Goal: Task Accomplishment & Management: Use online tool/utility

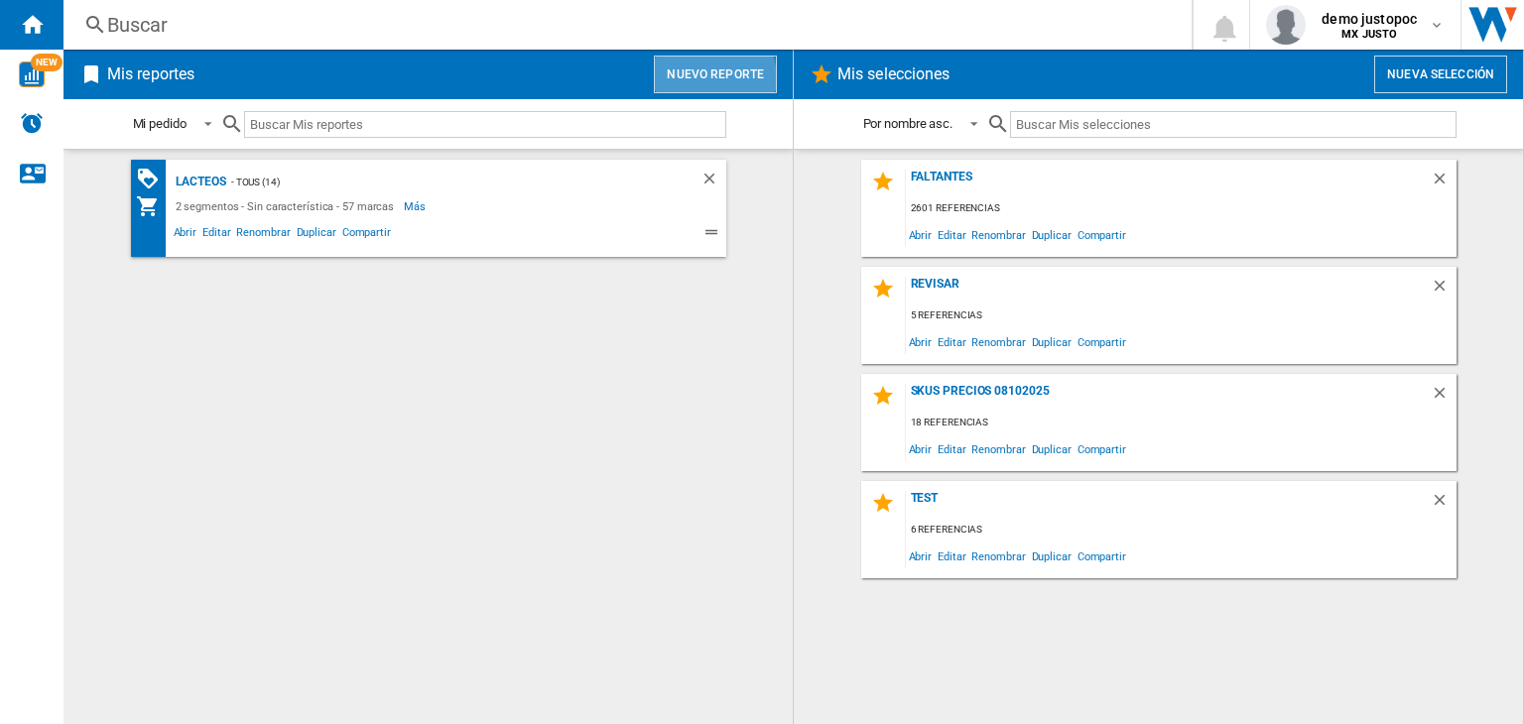
click at [695, 78] on button "Nuevo reporte" at bounding box center [715, 75] width 123 height 38
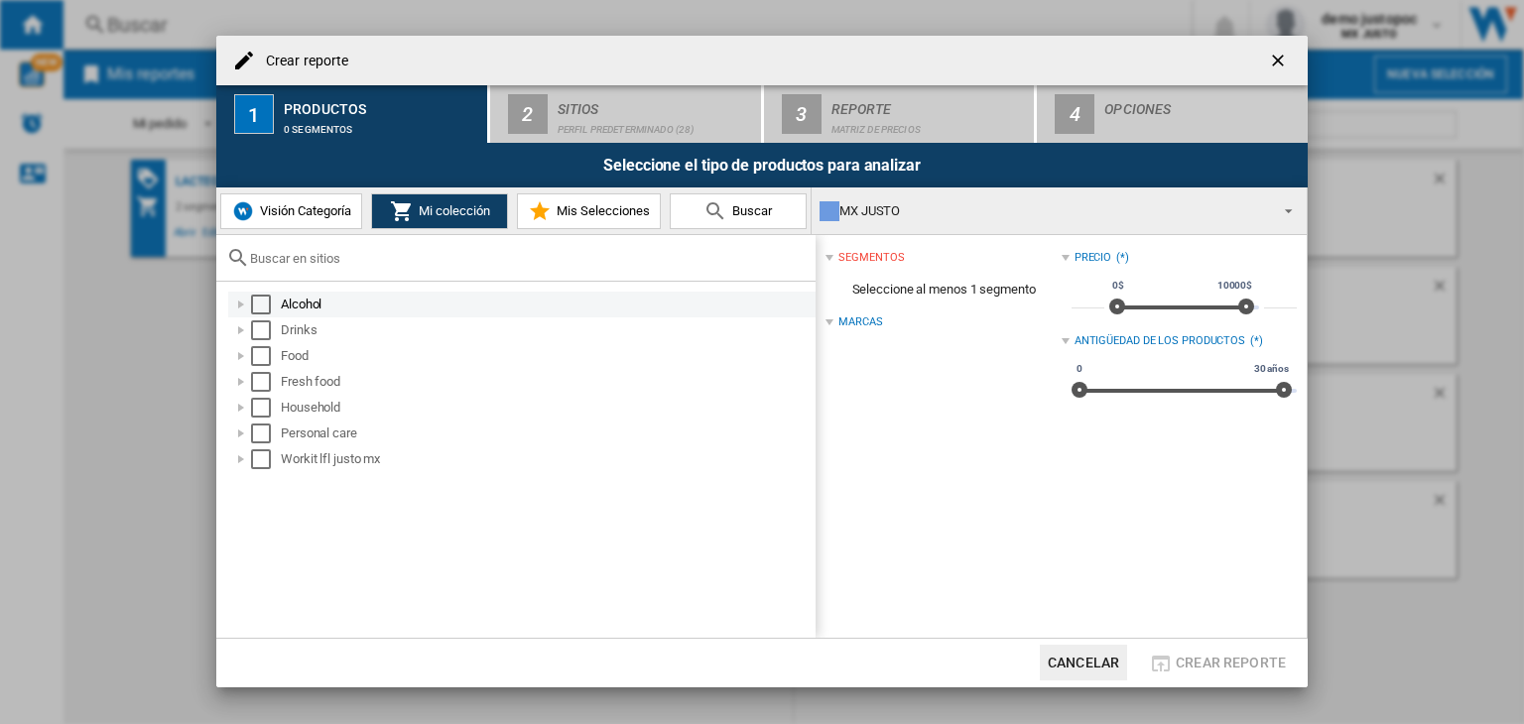
click at [266, 314] on div "Select" at bounding box center [261, 305] width 20 height 20
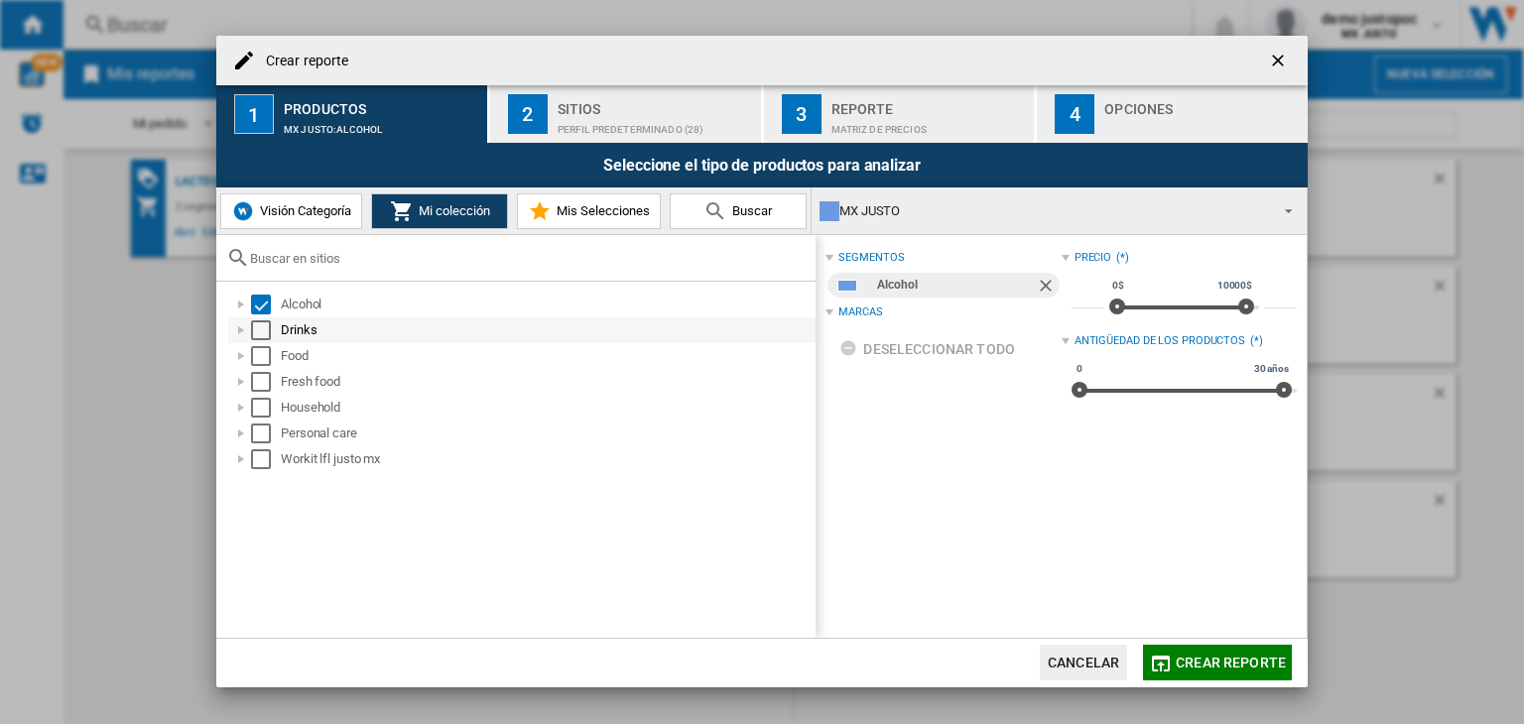
click at [267, 328] on div "Select" at bounding box center [261, 331] width 20 height 20
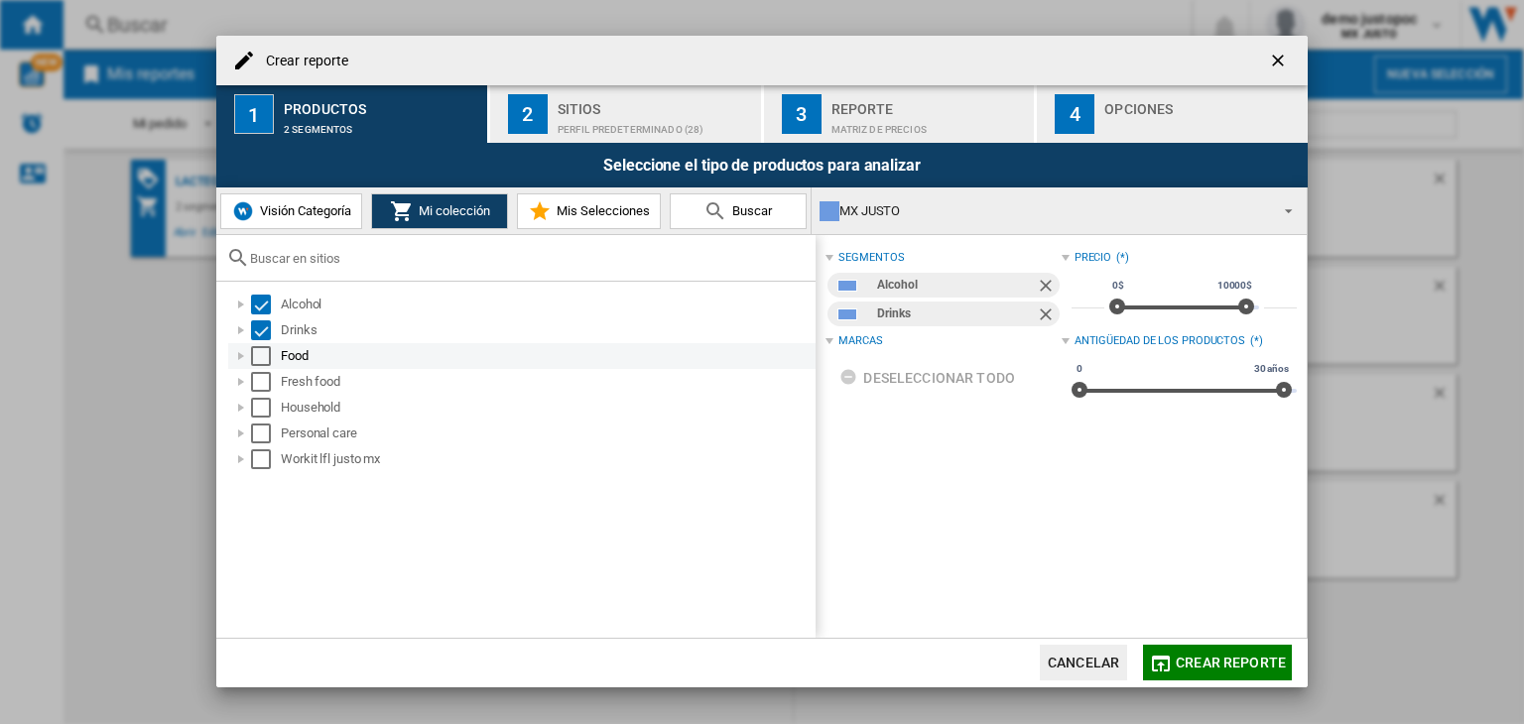
click at [262, 363] on div "Select" at bounding box center [261, 356] width 20 height 20
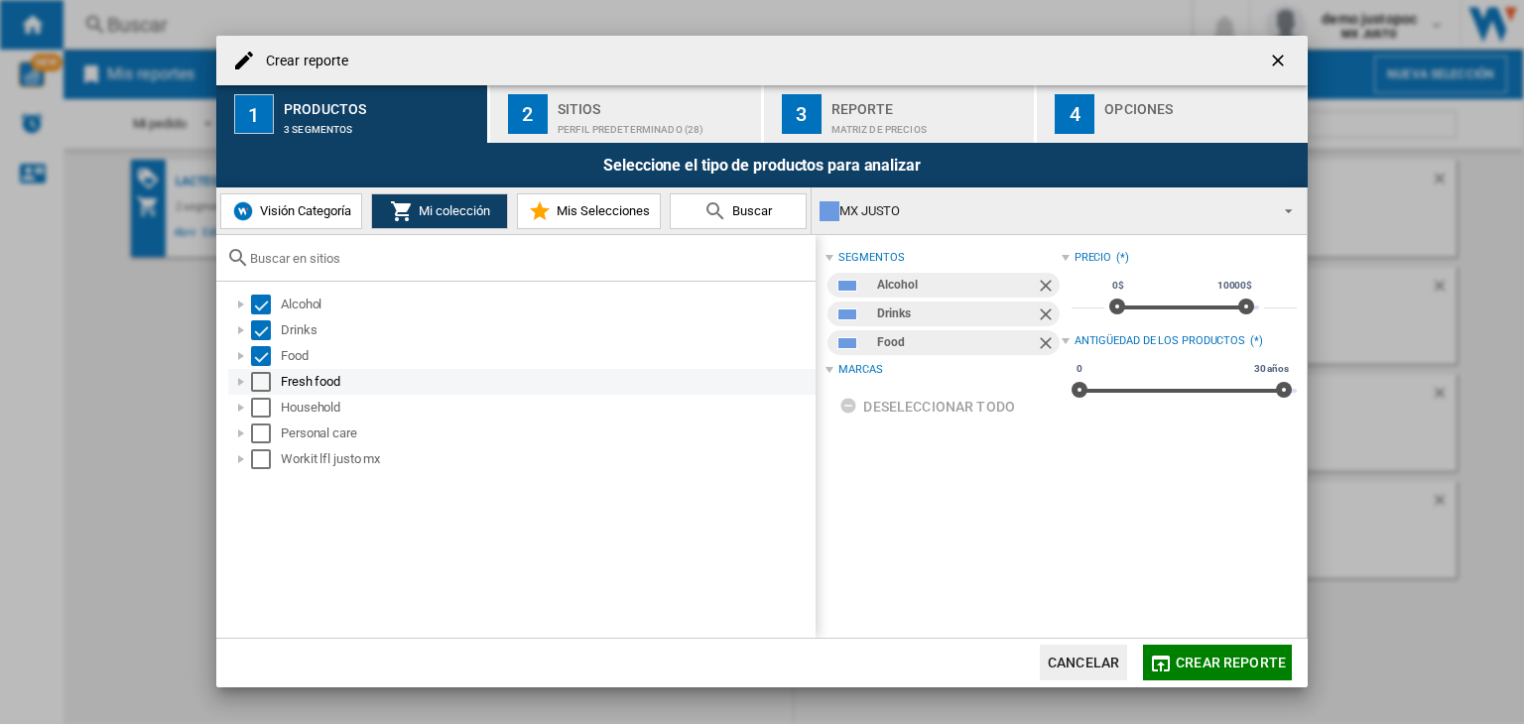
click at [262, 385] on div "Select" at bounding box center [261, 382] width 20 height 20
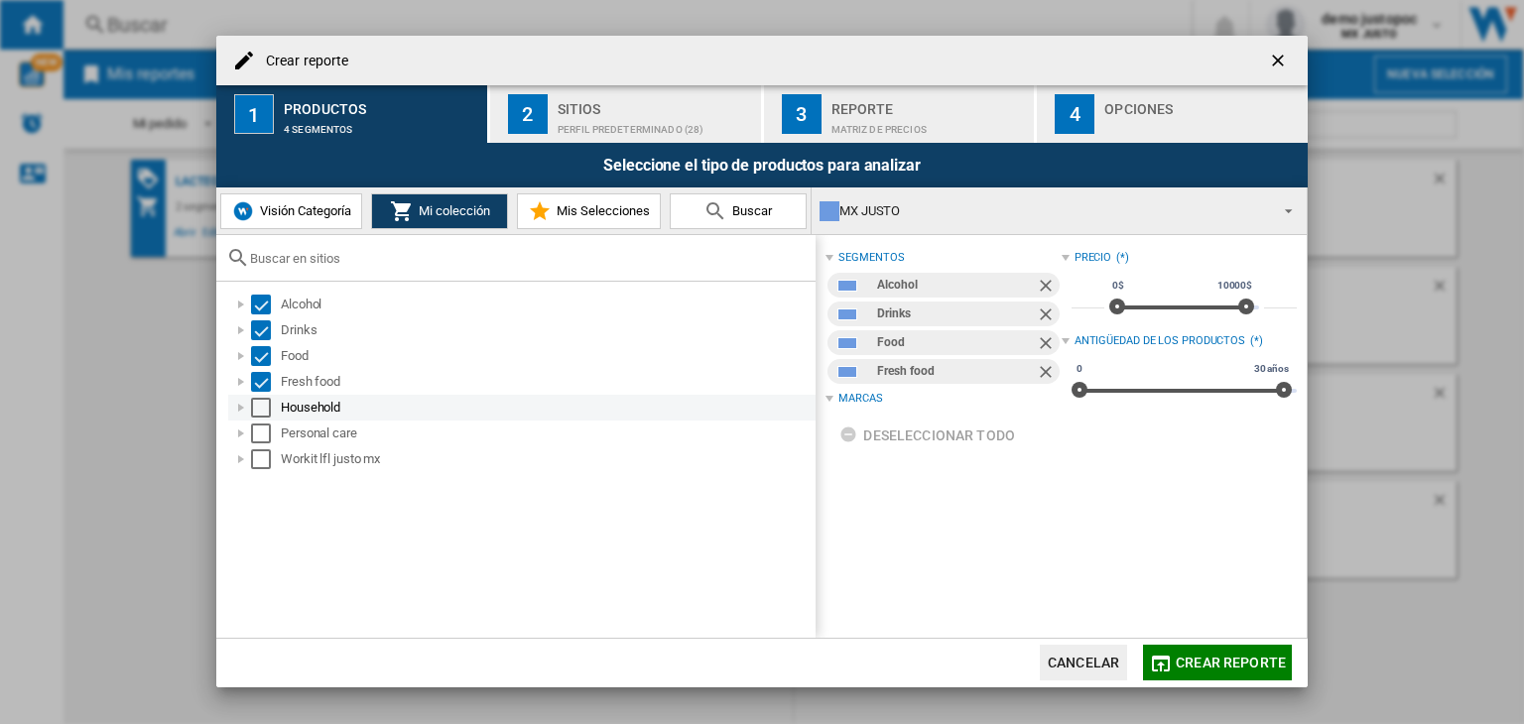
click at [261, 410] on div "Select" at bounding box center [261, 408] width 20 height 20
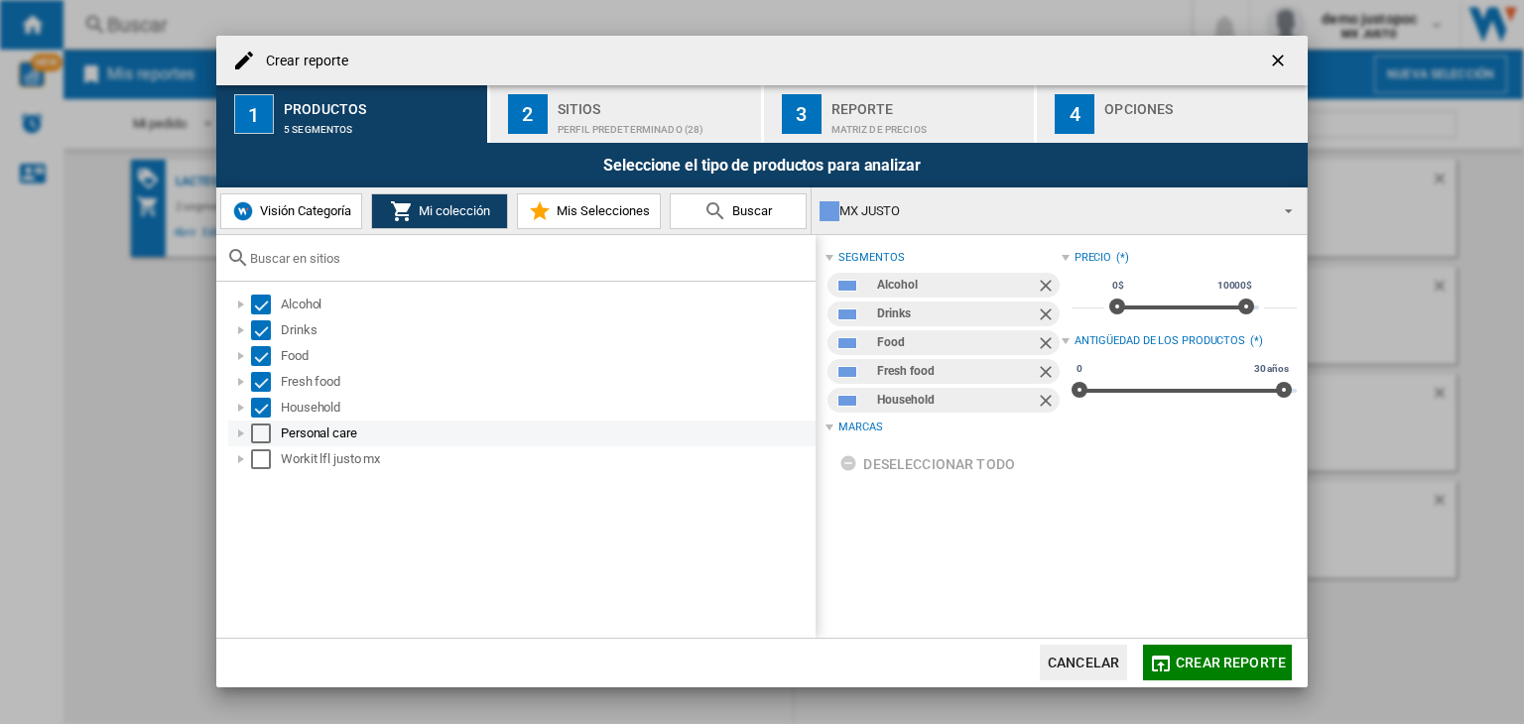
click at [260, 435] on div "Select" at bounding box center [261, 434] width 20 height 20
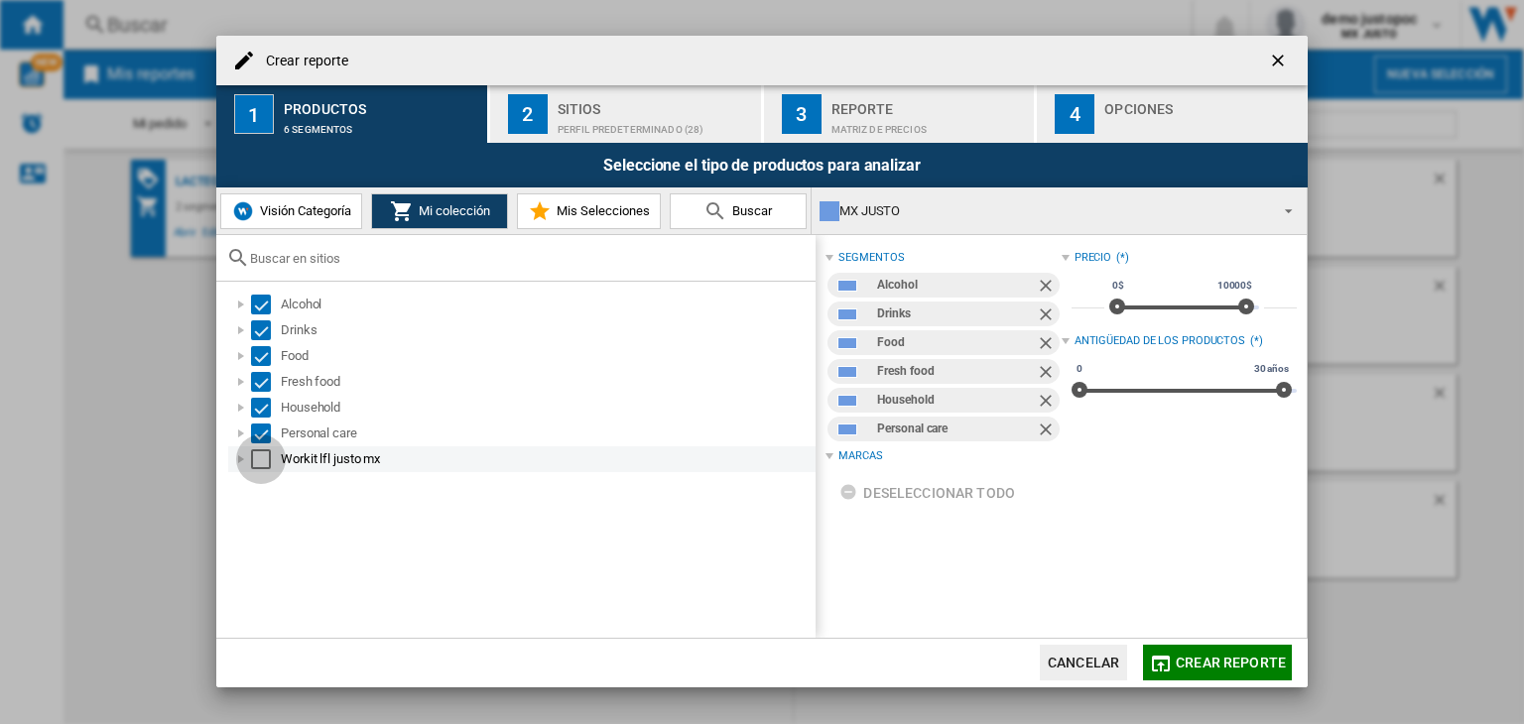
click at [260, 465] on div "Select" at bounding box center [261, 460] width 20 height 20
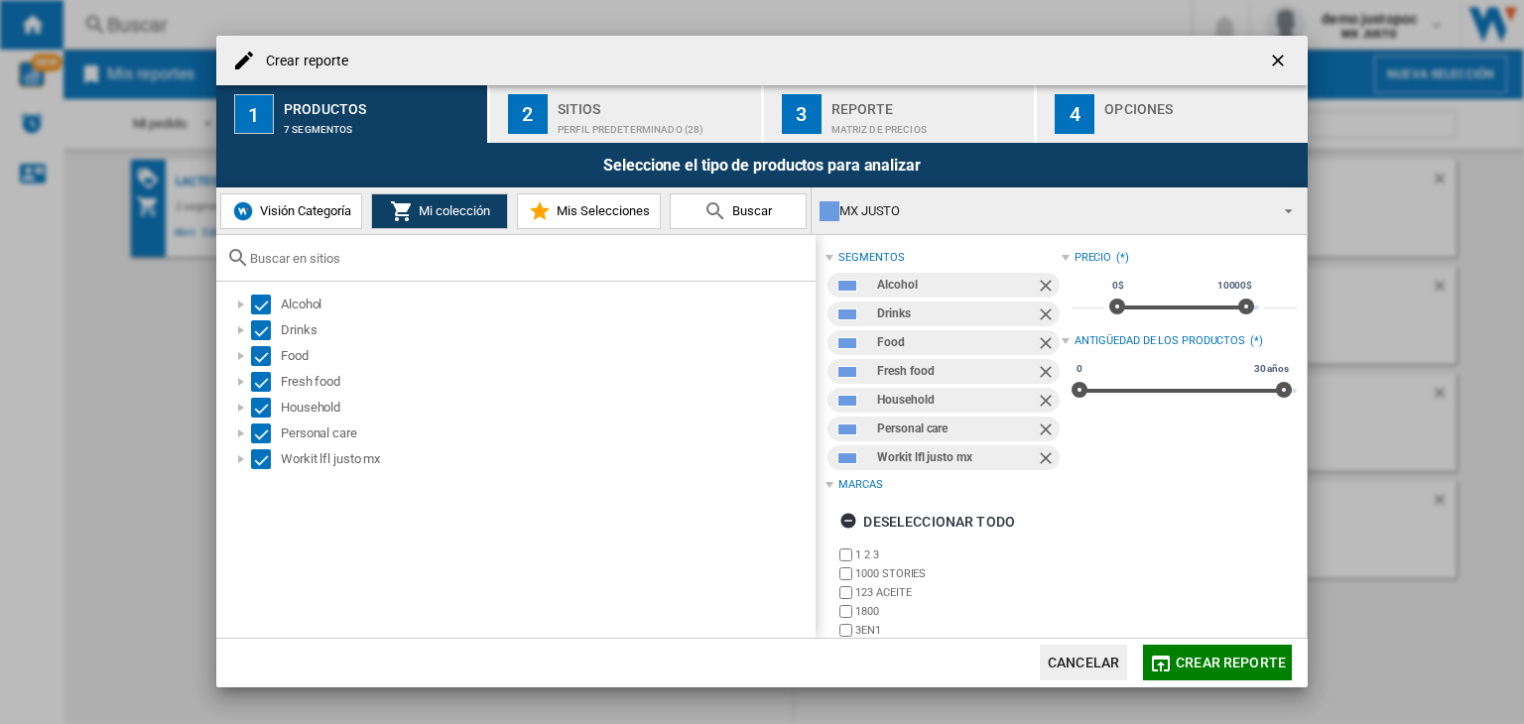
click at [683, 142] on button "2 Sitios Perfil predeterminado (28)" at bounding box center [626, 114] width 273 height 58
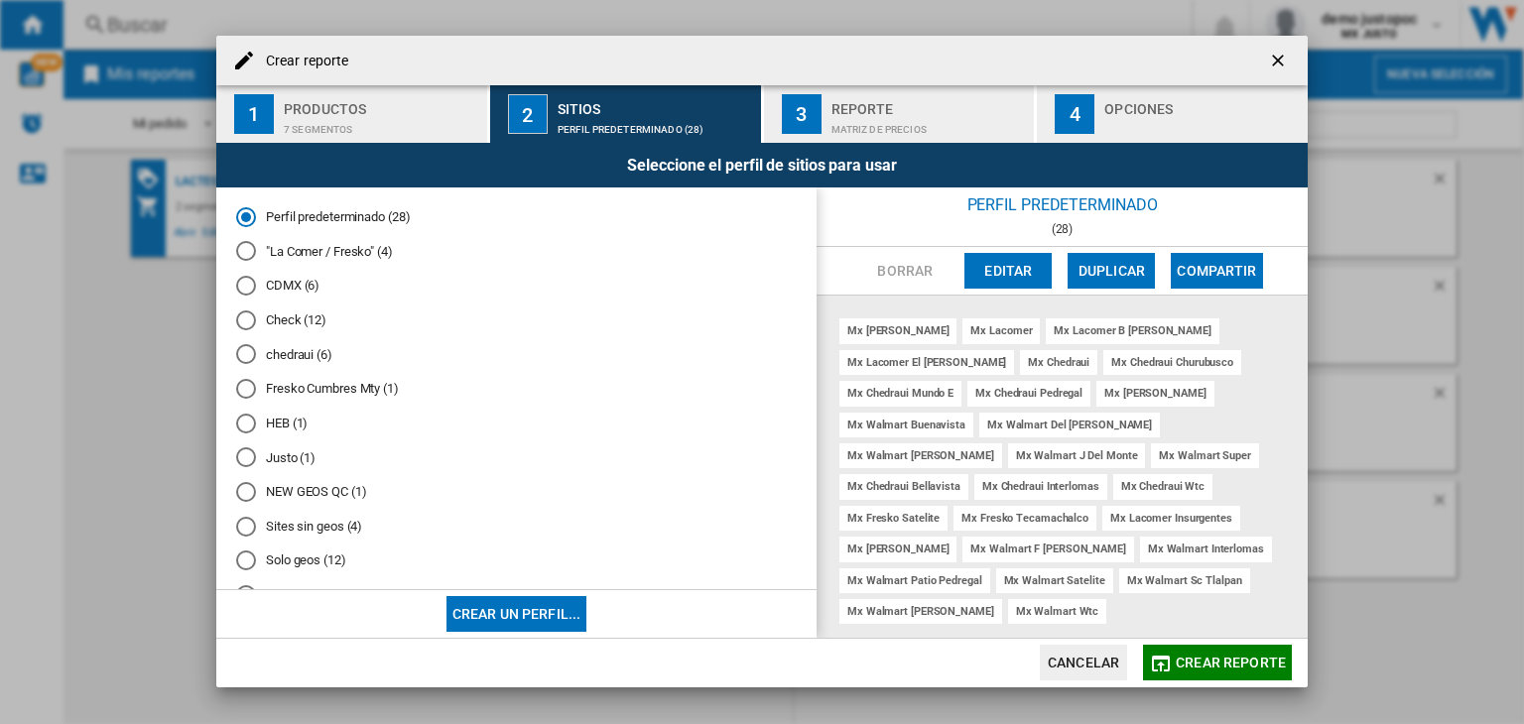
click at [988, 264] on button "Editar" at bounding box center [1008, 271] width 87 height 36
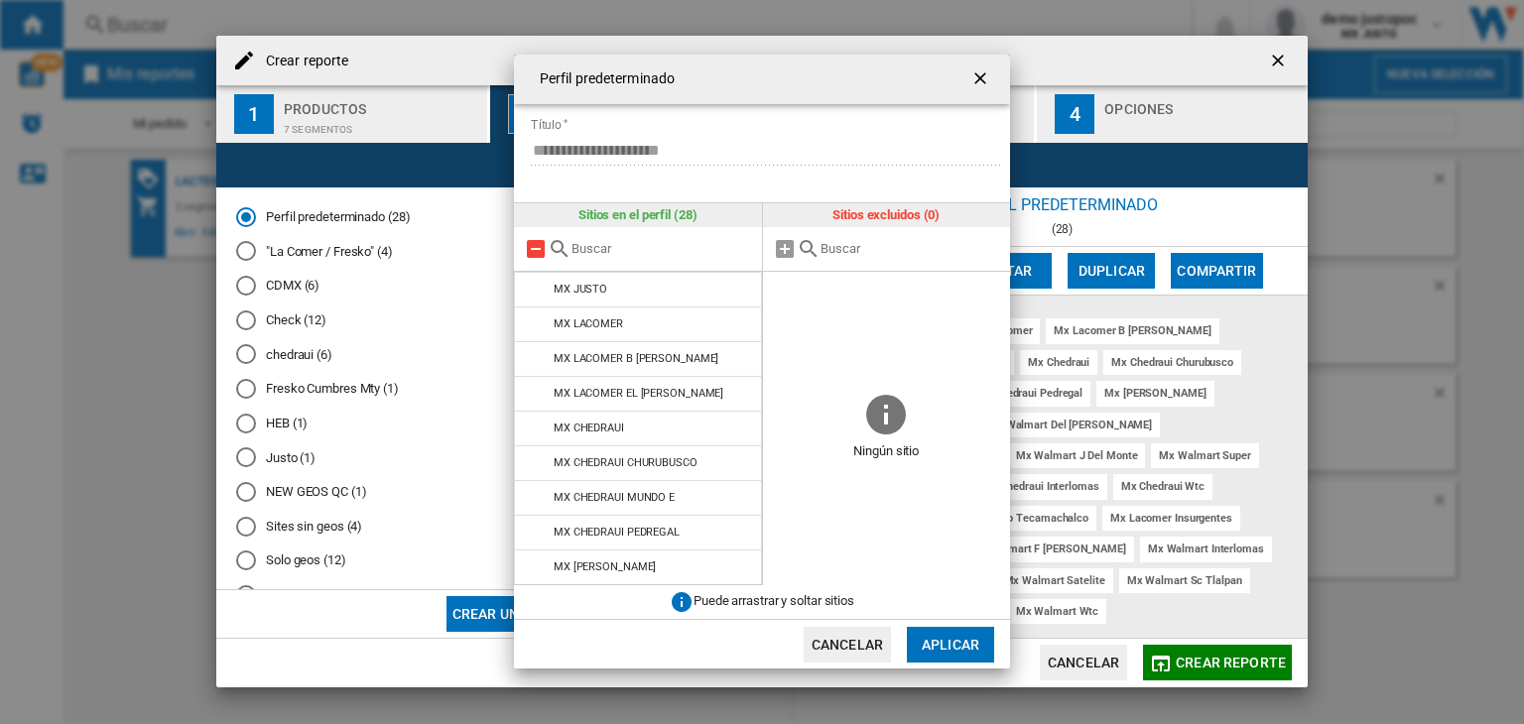
click at [540, 255] on md-icon at bounding box center [536, 249] width 24 height 24
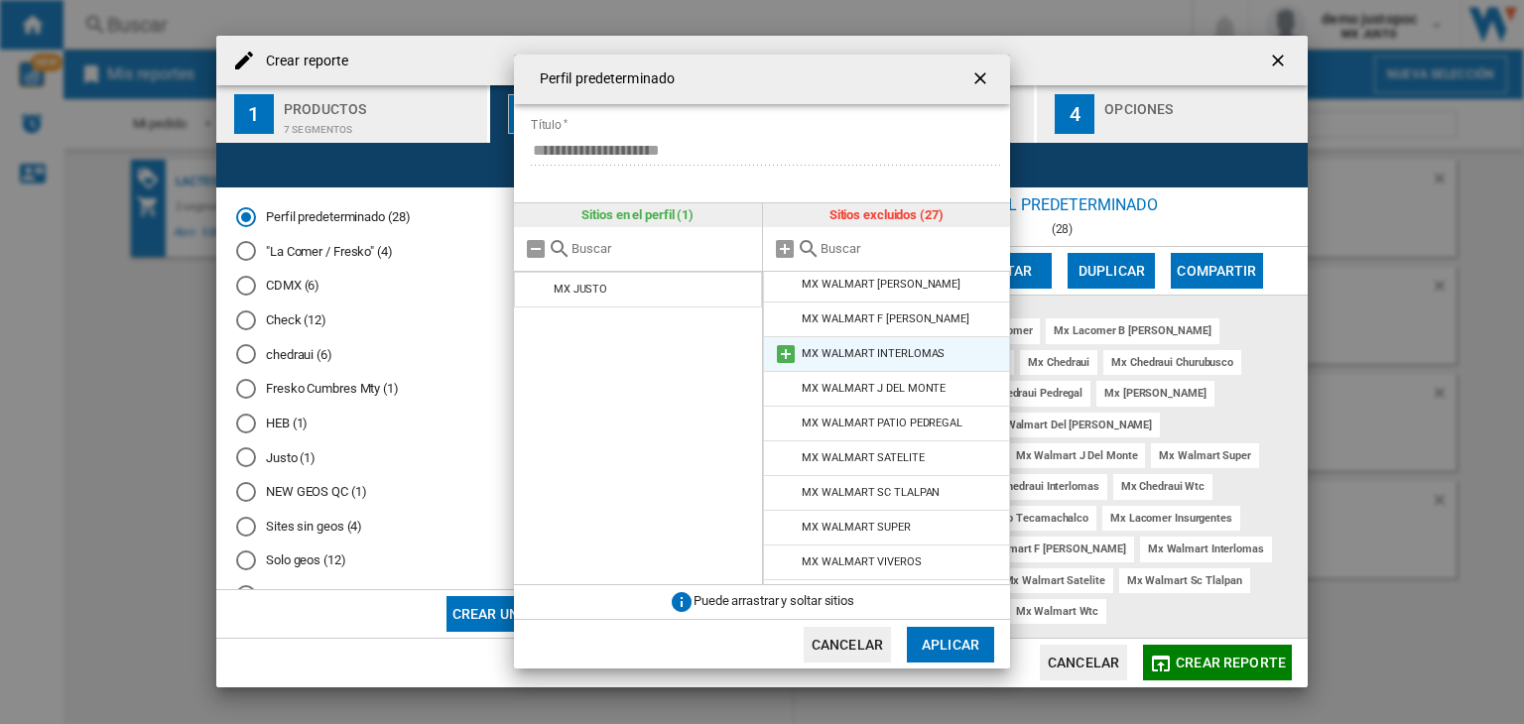
scroll to position [625, 0]
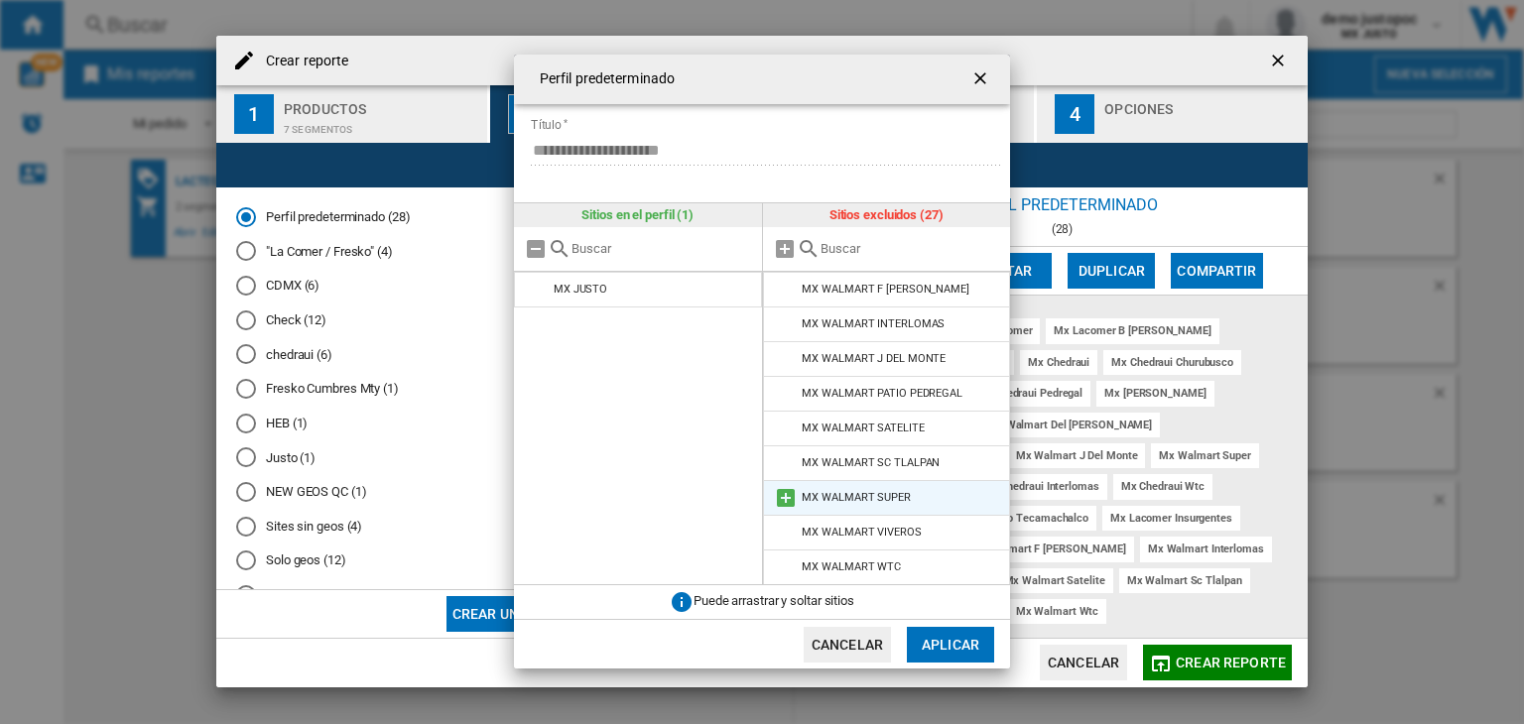
click at [782, 494] on md-icon at bounding box center [786, 498] width 24 height 24
click at [941, 637] on button "Aplicar" at bounding box center [950, 645] width 87 height 36
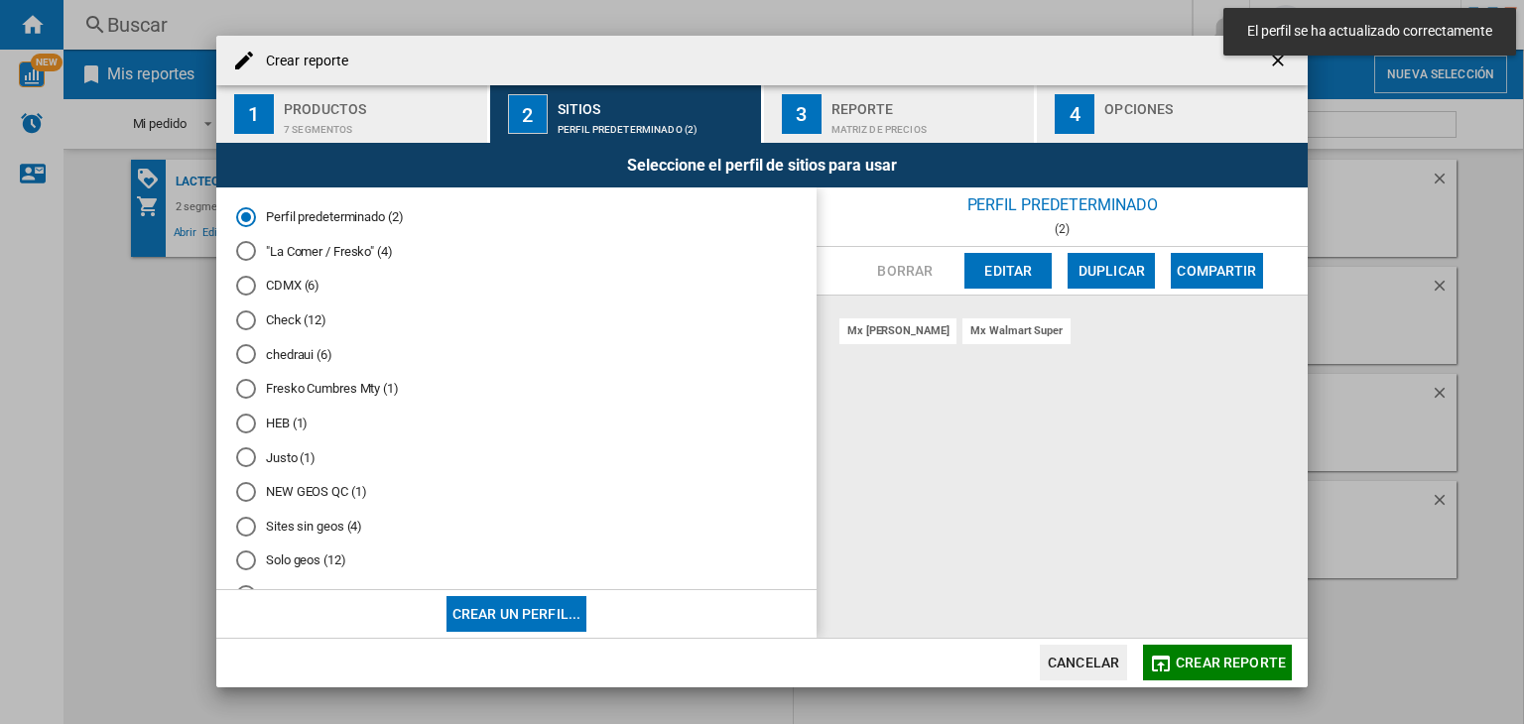
click at [1172, 662] on md-icon "button" at bounding box center [1161, 664] width 24 height 24
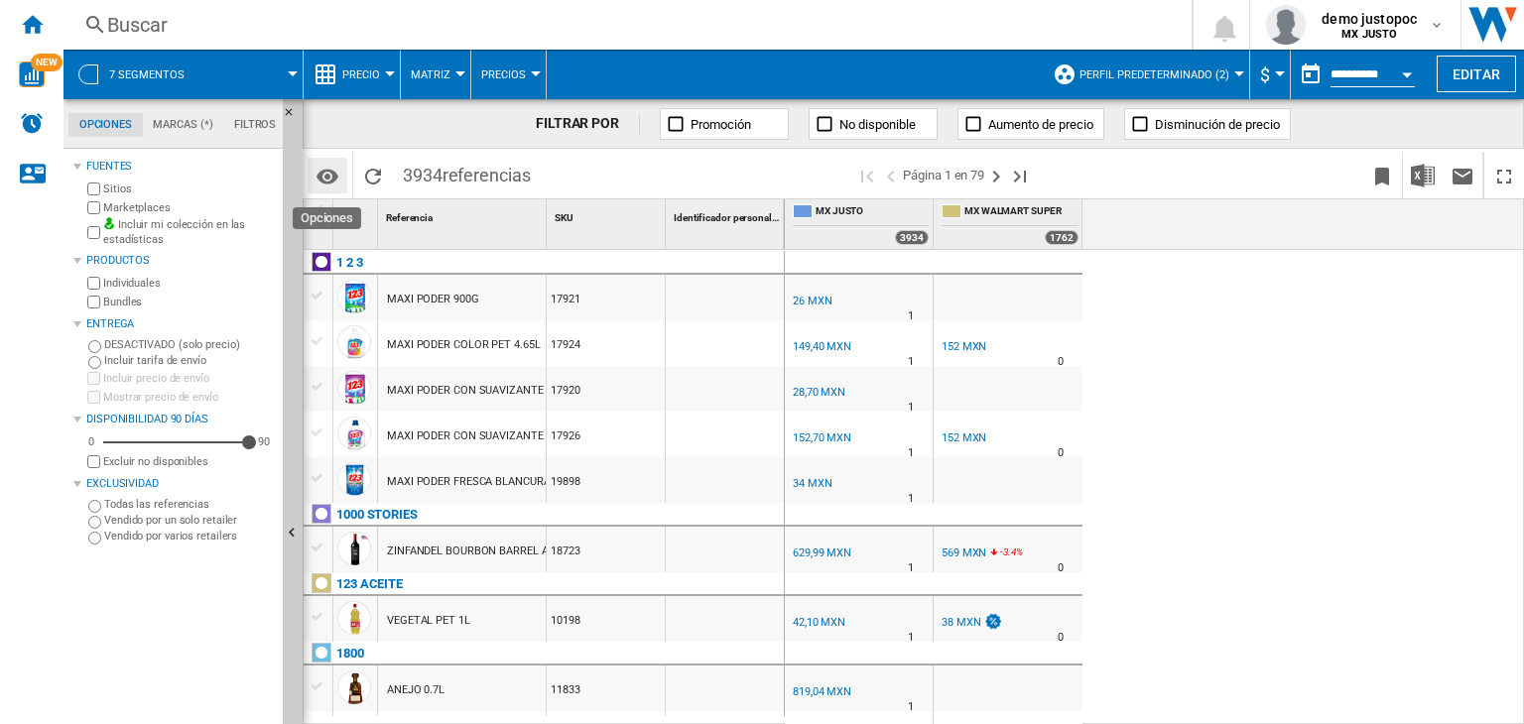
click at [324, 176] on md-icon "Opciones" at bounding box center [328, 177] width 24 height 24
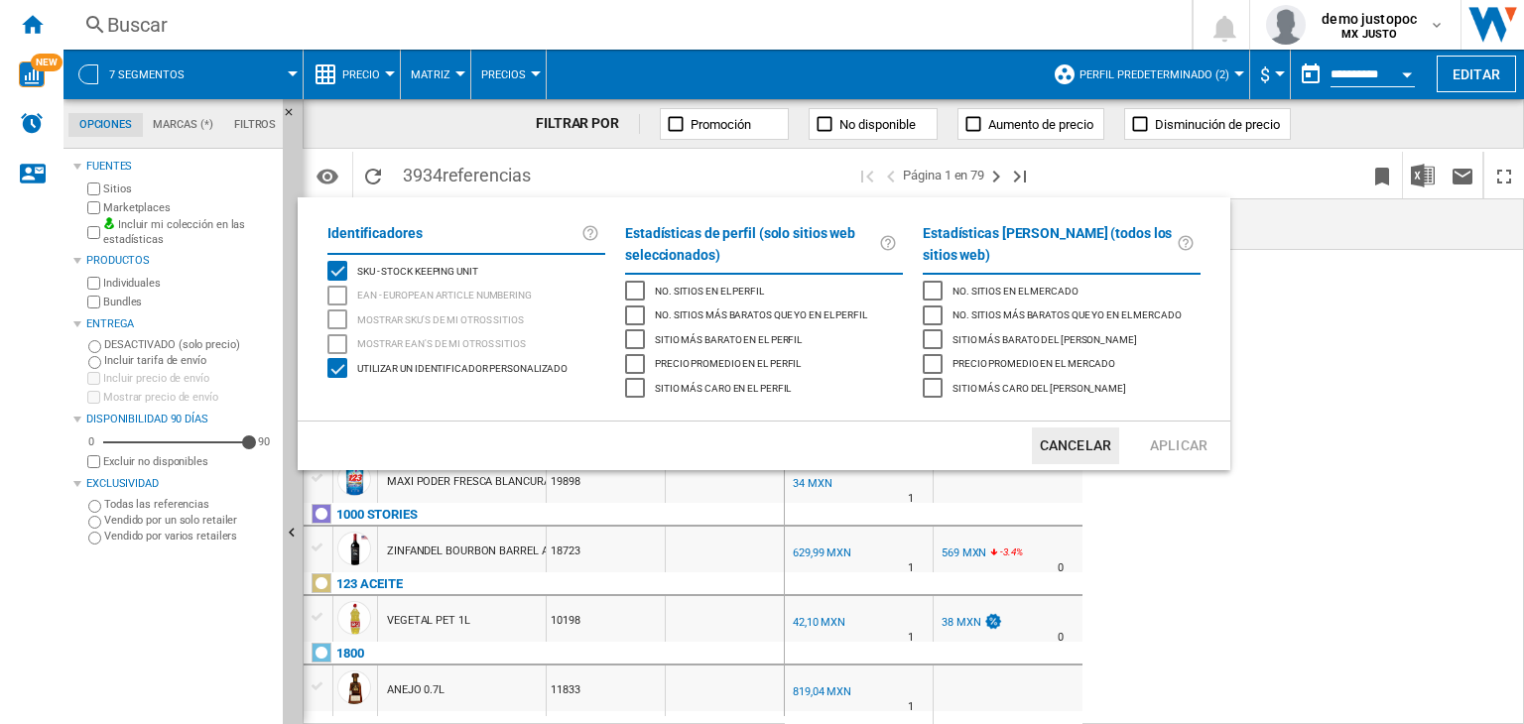
click at [637, 384] on div "Sitio más caro en el perfil" at bounding box center [635, 388] width 20 height 20
click at [639, 344] on div "Sitio más barato en el perfil" at bounding box center [635, 339] width 20 height 20
click at [1151, 437] on button "Aplicar" at bounding box center [1178, 446] width 87 height 37
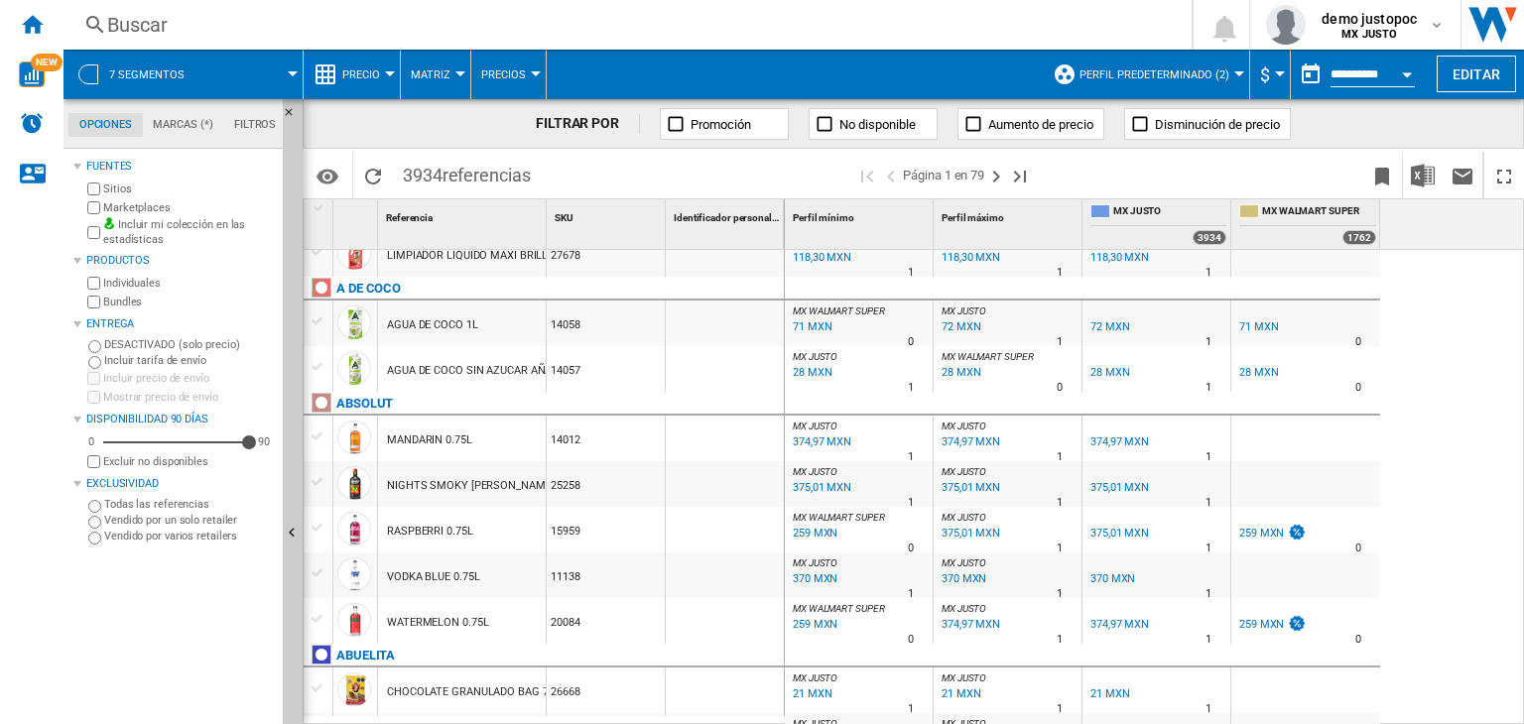
scroll to position [695, 0]
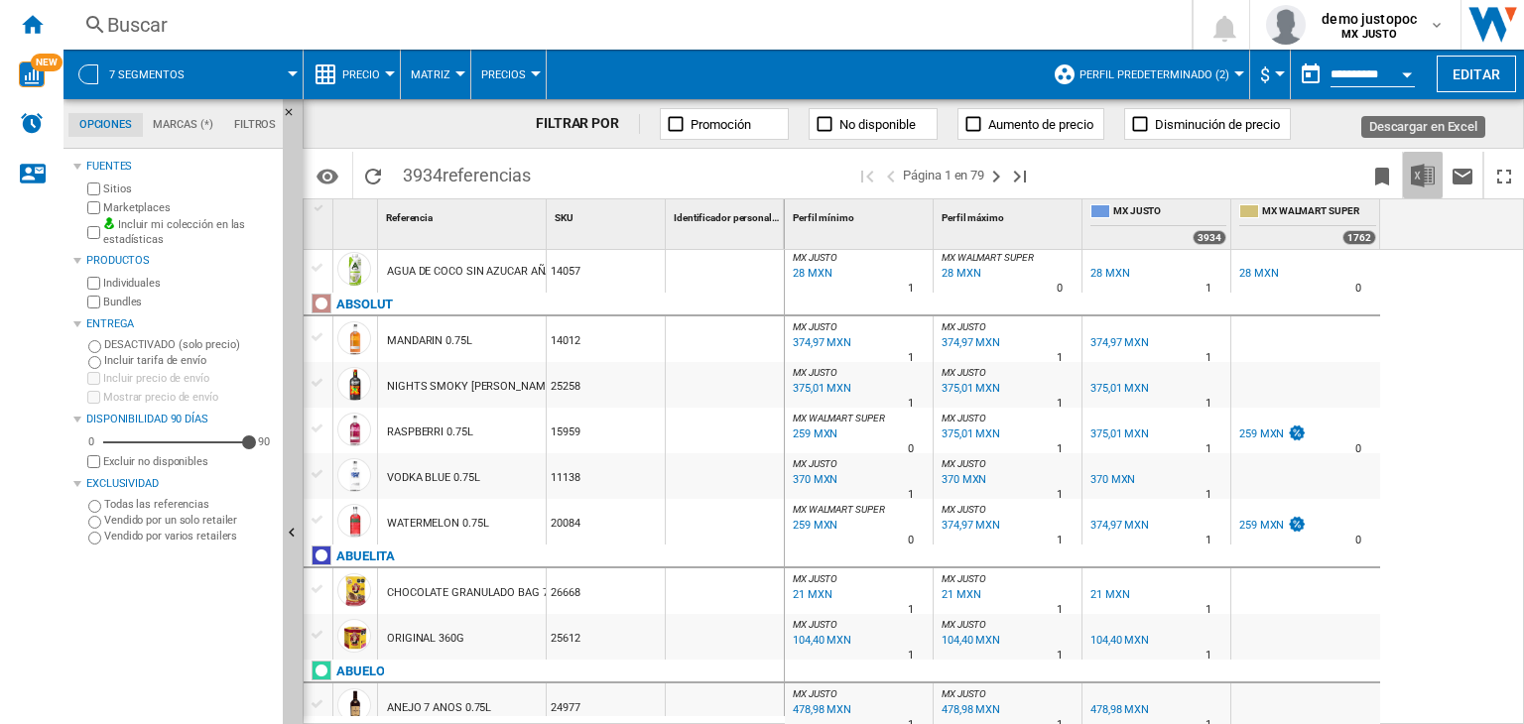
click at [1416, 174] on img "Descargar en Excel" at bounding box center [1423, 176] width 24 height 24
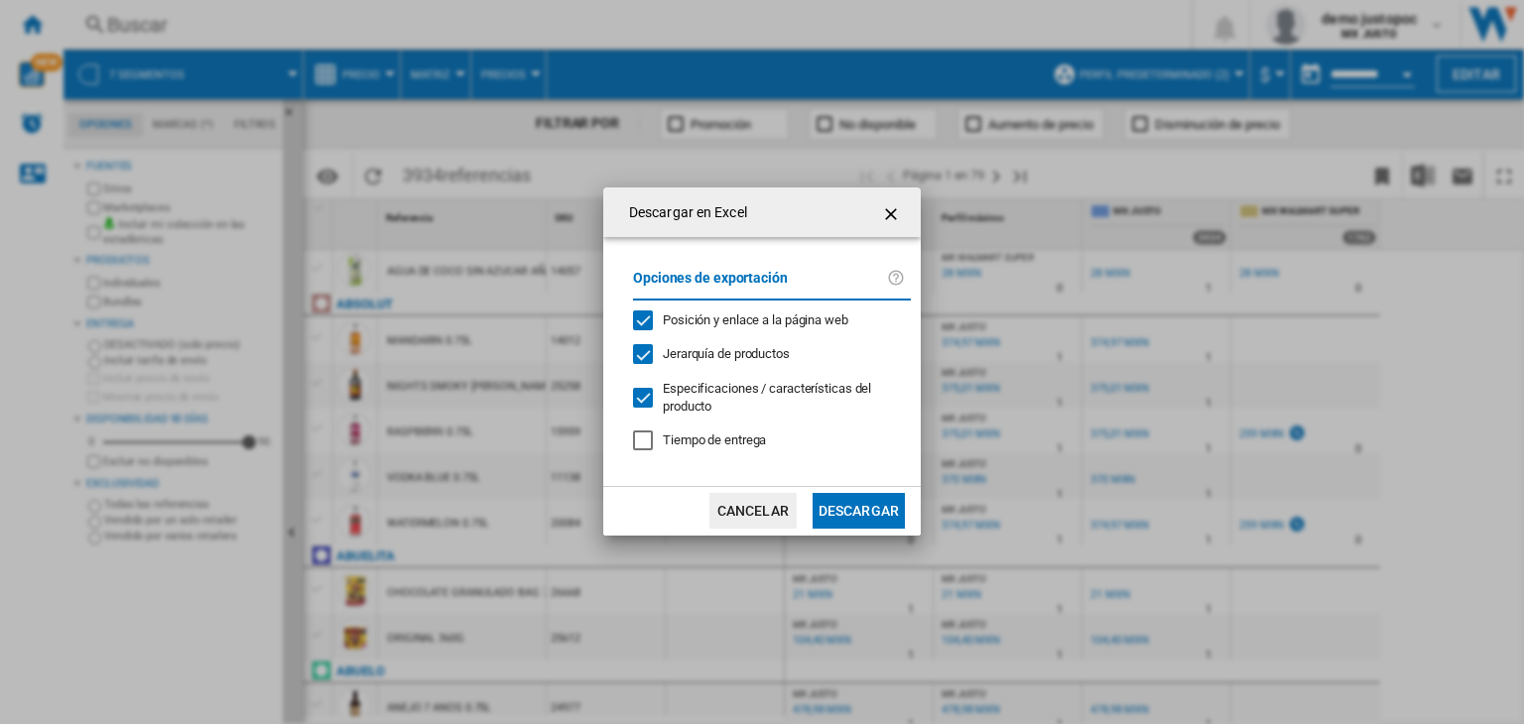
click at [753, 391] on span "Especificaciones / características del producto" at bounding box center [767, 397] width 208 height 33
click at [847, 501] on button "Descargar" at bounding box center [859, 511] width 92 height 36
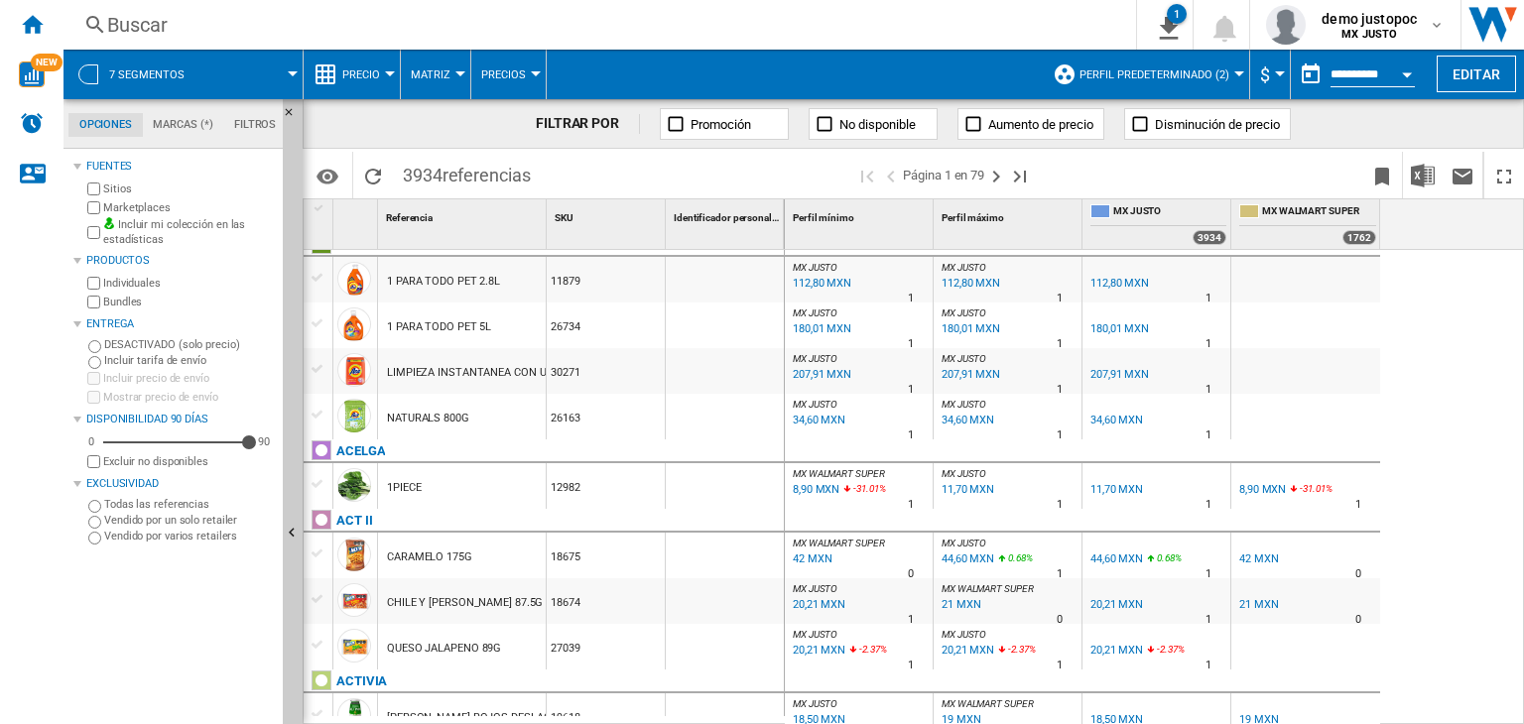
scroll to position [0, 0]
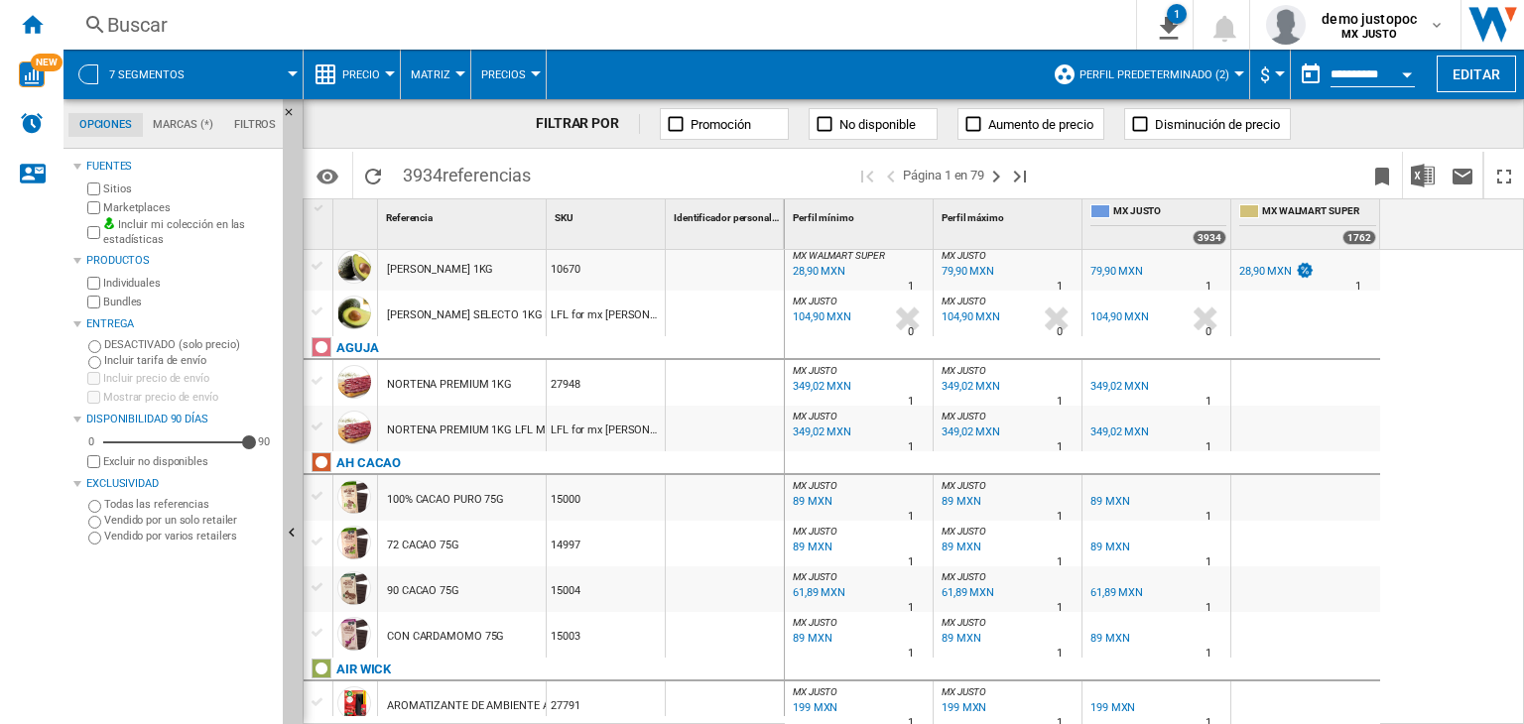
click at [449, 36] on div "Buscar" at bounding box center [595, 25] width 977 height 28
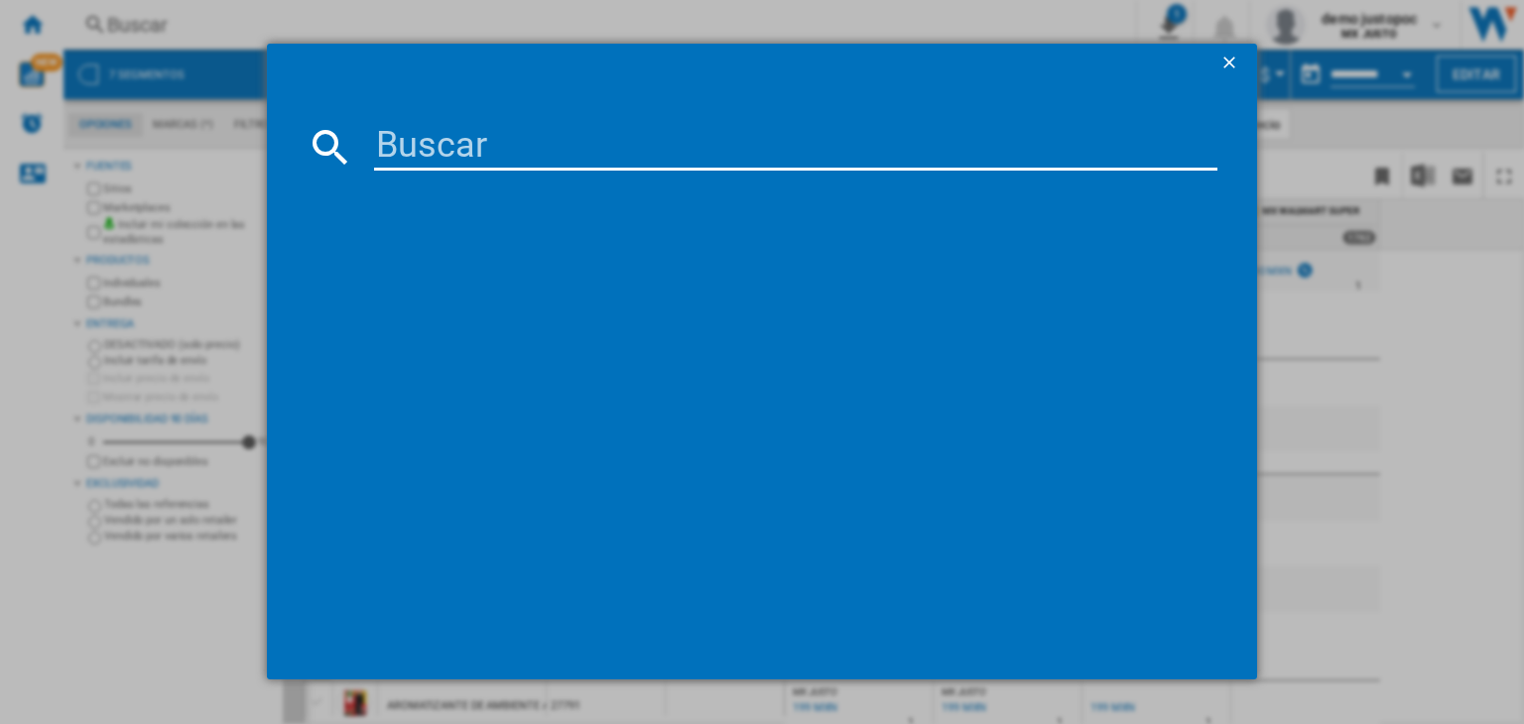
click at [555, 144] on input at bounding box center [795, 147] width 843 height 48
paste input "PAULANER HEFE WEISSBIER GLASS 0.5L"
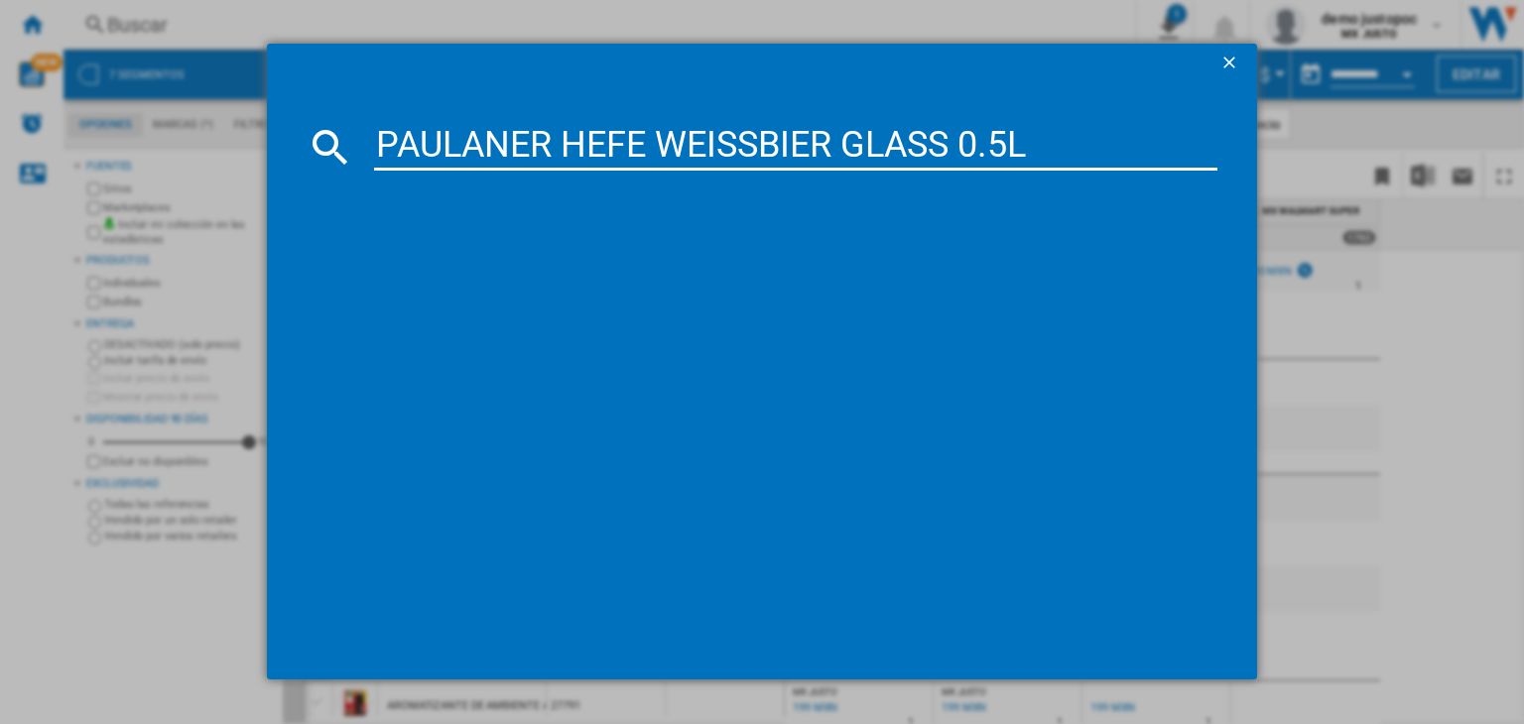
type input "PAULANER HEFE WEISSBIER GLASS 0.5L"
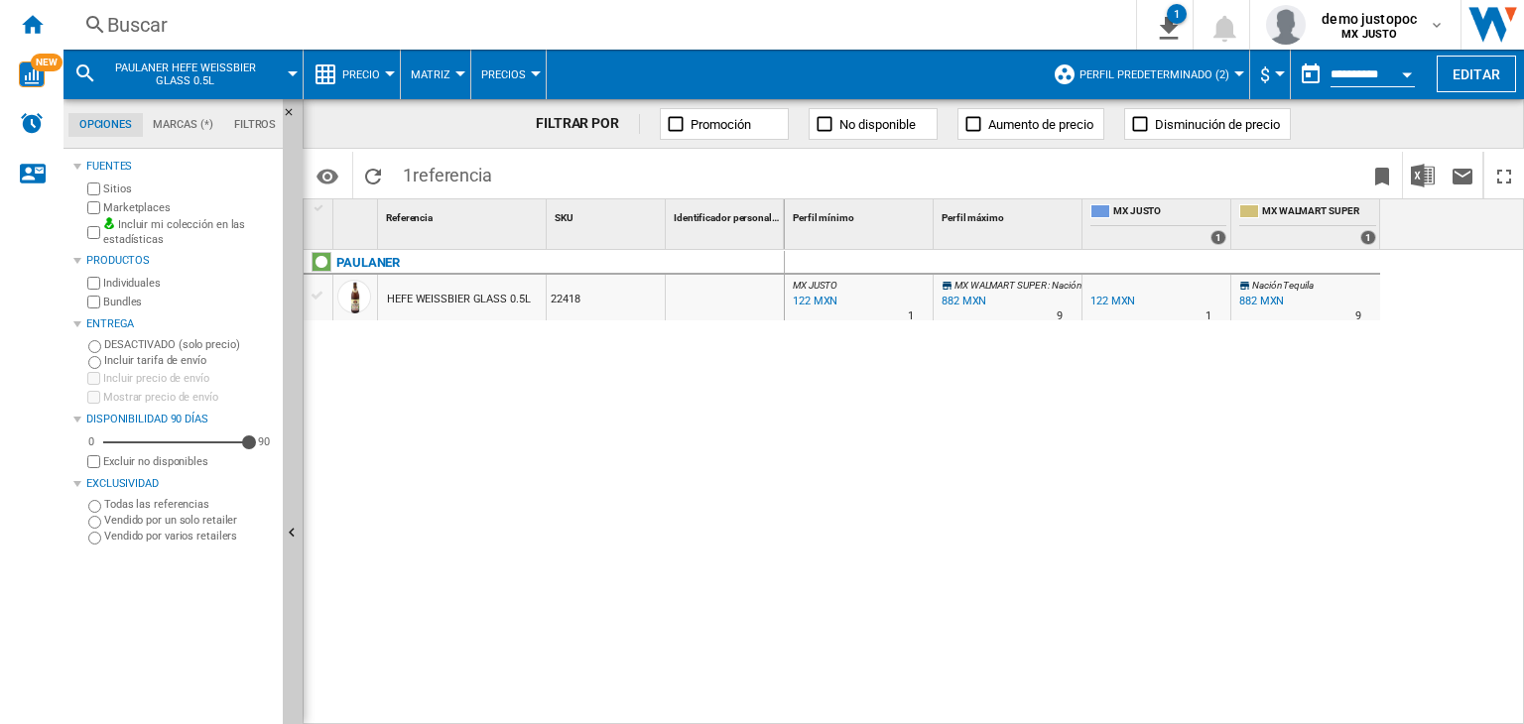
click at [1277, 298] on div "882 MXN" at bounding box center [1261, 301] width 45 height 13
